Goal: Task Accomplishment & Management: Manage account settings

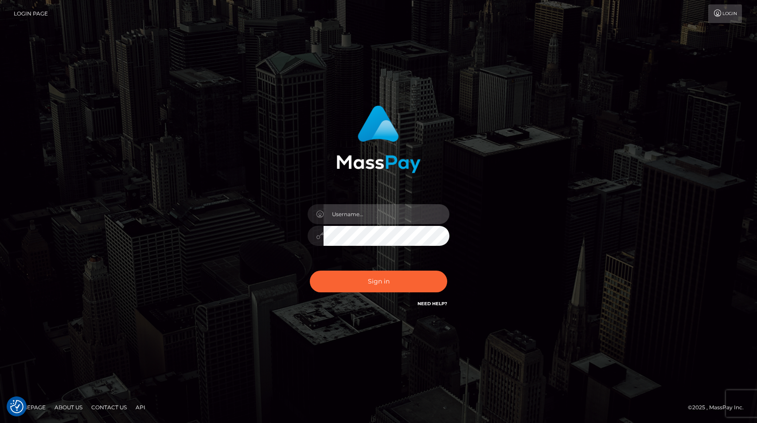
type input "tiana.whop"
click at [379, 296] on div "Sign in Need Help?" at bounding box center [378, 284] width 155 height 39
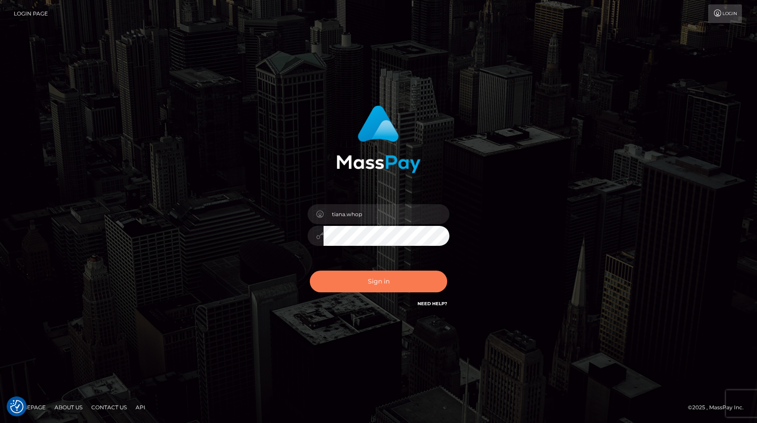
click at [381, 282] on button "Sign in" at bounding box center [378, 282] width 137 height 22
click at [382, 282] on button "Sign in" at bounding box center [378, 282] width 137 height 22
type input "tiana.whop"
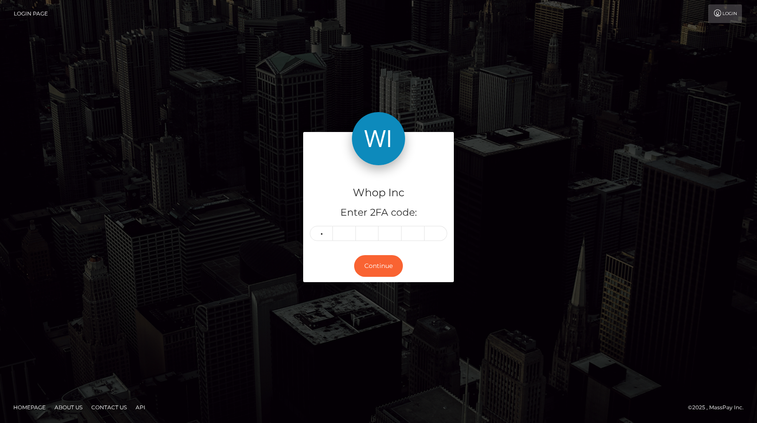
type input "9"
type input "8"
type input "6"
type input "9"
type input "7"
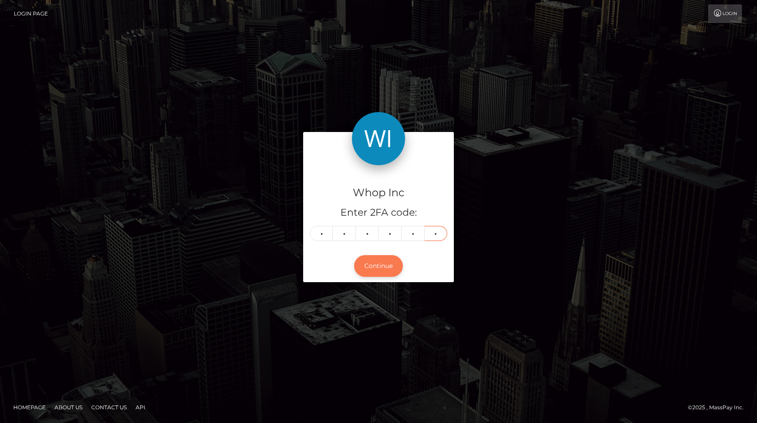
type input "5"
click at [383, 261] on button "Continue" at bounding box center [378, 266] width 49 height 22
click at [20, 322] on div "Whop Inc Enter 2FA code: 9 8 6 9 7 5 986975 Continue" at bounding box center [378, 212] width 757 height 292
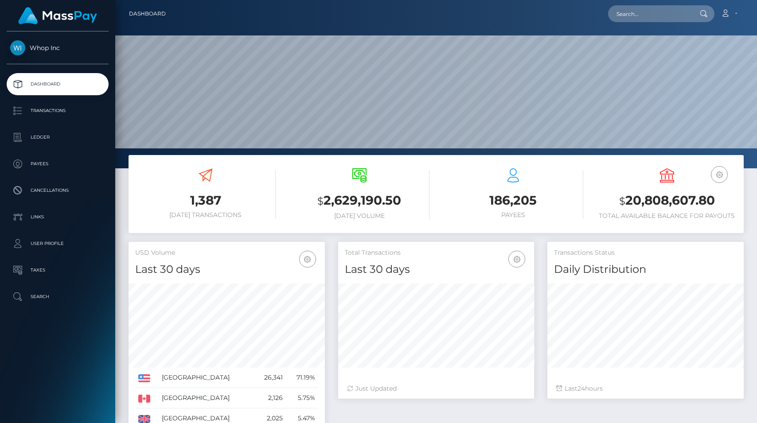
scroll to position [157, 196]
click at [672, 12] on input "text" at bounding box center [649, 13] width 83 height 17
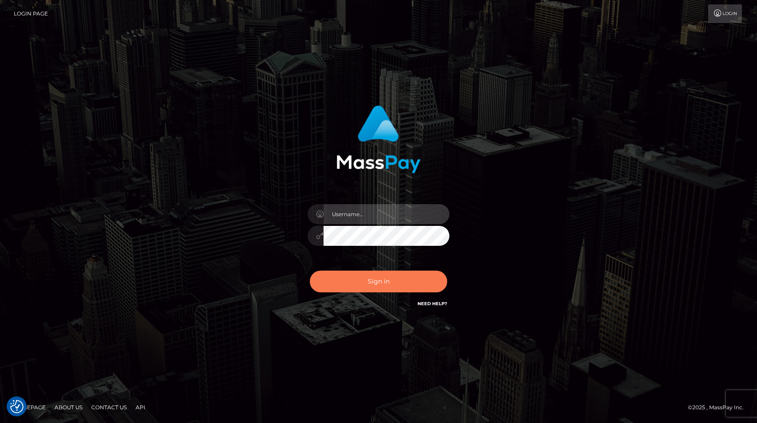
type input "tiana.whop"
click at [377, 286] on button "Sign in" at bounding box center [378, 282] width 137 height 22
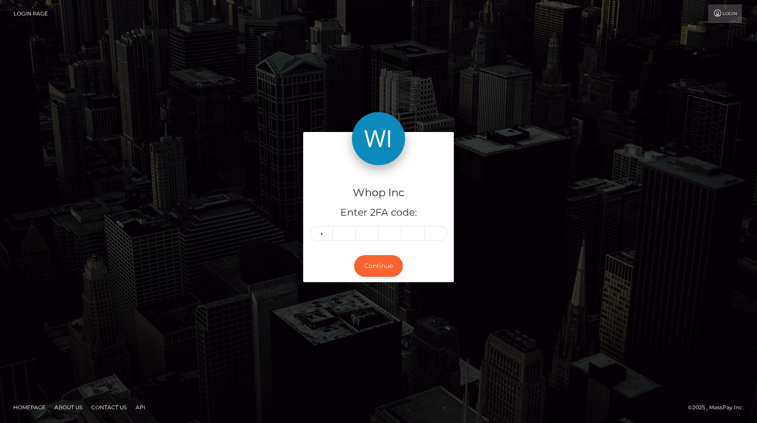
type input "0"
type input "4"
type input "0"
type input "7"
type input "9"
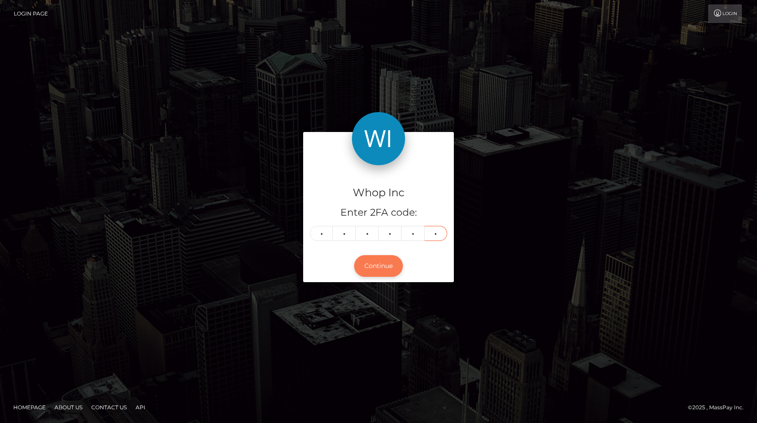
type input "8"
click at [387, 272] on button "Continue" at bounding box center [378, 266] width 49 height 22
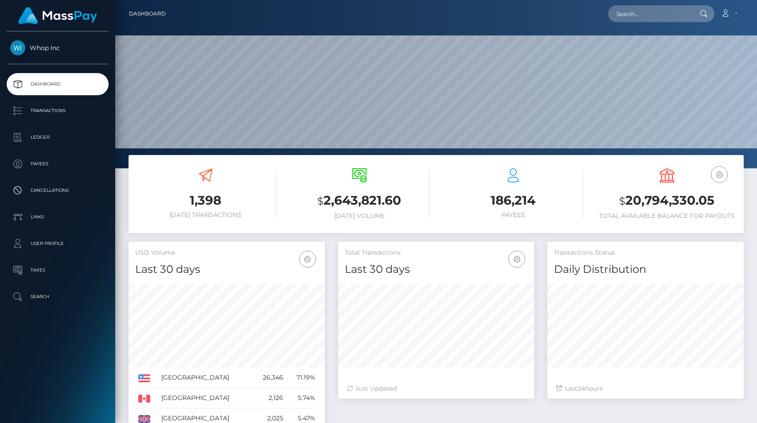
scroll to position [157, 196]
click at [643, 16] on input "text" at bounding box center [649, 13] width 83 height 17
paste input "poact_ltpXdJM06wiD"
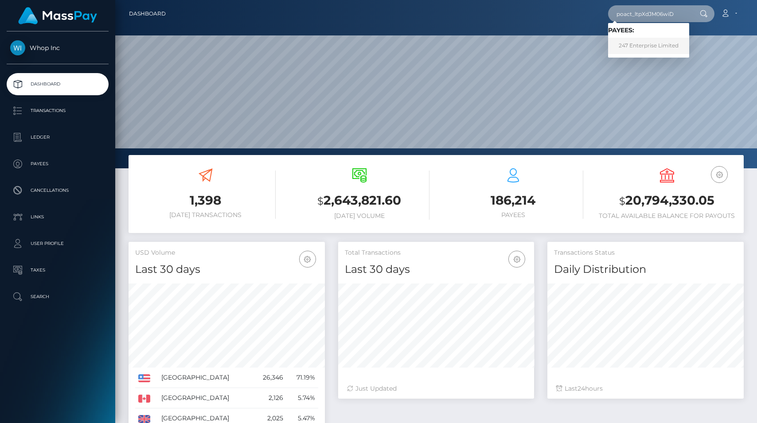
type input "poact_ltpXdJM06wiD"
click at [641, 44] on link "247 Enterprise Limited" at bounding box center [648, 46] width 81 height 16
